Goal: Information Seeking & Learning: Learn about a topic

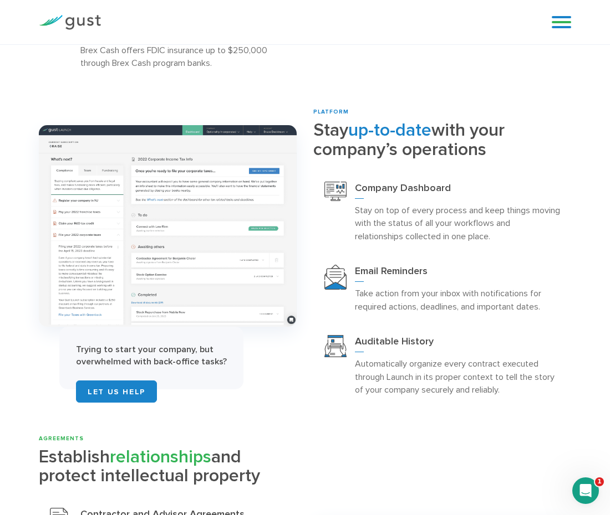
scroll to position [1334, 0]
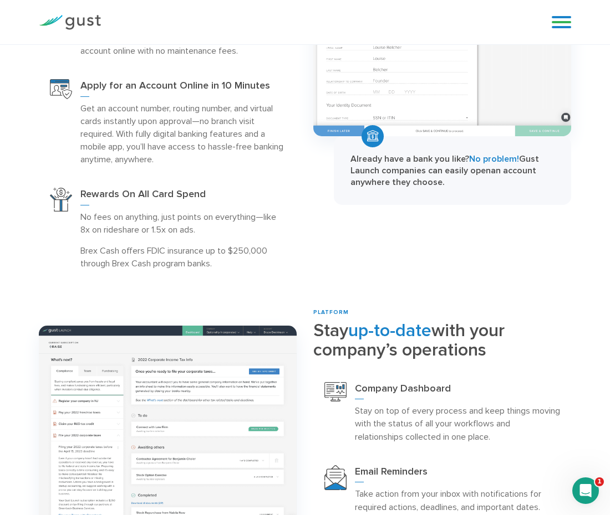
click at [565, 24] on link at bounding box center [560, 22] width 19 height 17
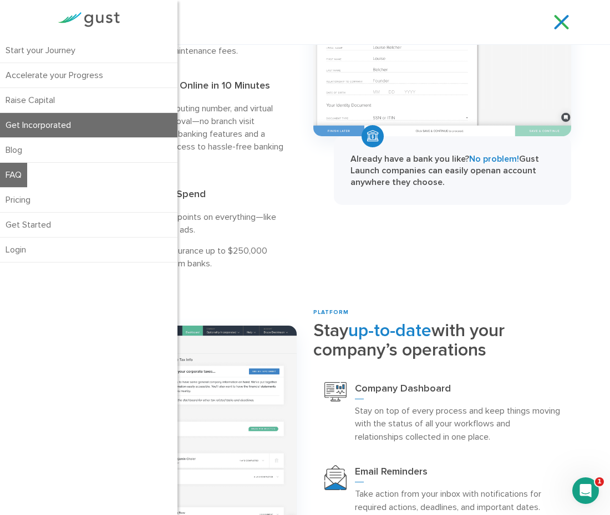
click at [17, 173] on link "FAQ" at bounding box center [13, 175] width 27 height 24
